Goal: Entertainment & Leisure: Consume media (video, audio)

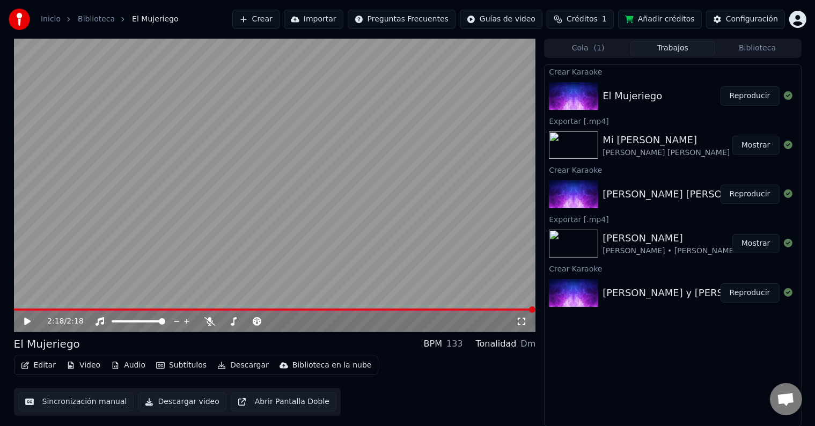
scroll to position [530, 0]
click at [211, 320] on icon at bounding box center [209, 321] width 11 height 9
click at [28, 322] on icon at bounding box center [27, 322] width 6 height 8
click at [38, 309] on span at bounding box center [275, 309] width 522 height 2
click at [62, 312] on div "0:06 / 2:18" at bounding box center [275, 321] width 522 height 21
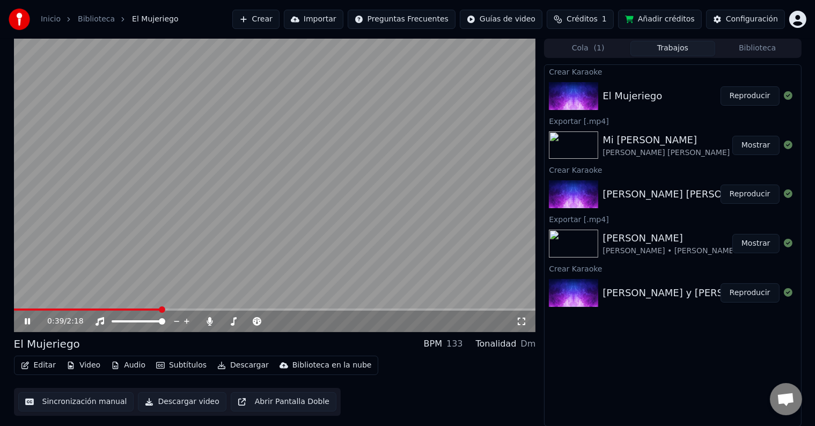
click at [162, 309] on span at bounding box center [275, 309] width 522 height 2
click at [234, 310] on span at bounding box center [275, 309] width 522 height 2
click at [329, 307] on video at bounding box center [275, 185] width 522 height 293
click at [330, 309] on span at bounding box center [275, 309] width 522 height 2
click at [318, 209] on video at bounding box center [275, 185] width 522 height 293
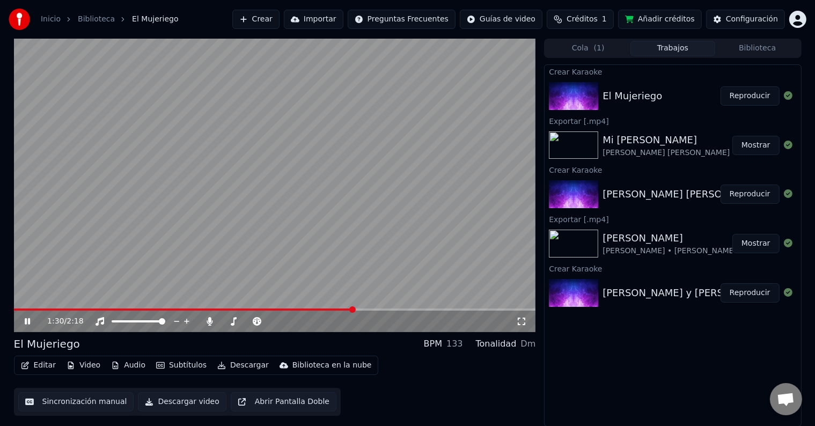
click at [31, 319] on icon at bounding box center [35, 321] width 25 height 9
click at [209, 320] on icon at bounding box center [210, 321] width 6 height 9
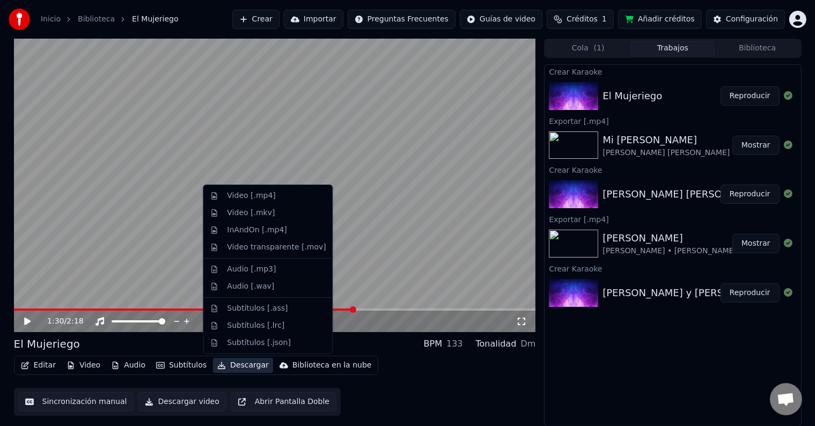
click at [240, 367] on button "Descargar" at bounding box center [243, 365] width 60 height 15
click at [263, 194] on div "Video [.mp4]" at bounding box center [251, 195] width 48 height 11
